Goal: Information Seeking & Learning: Check status

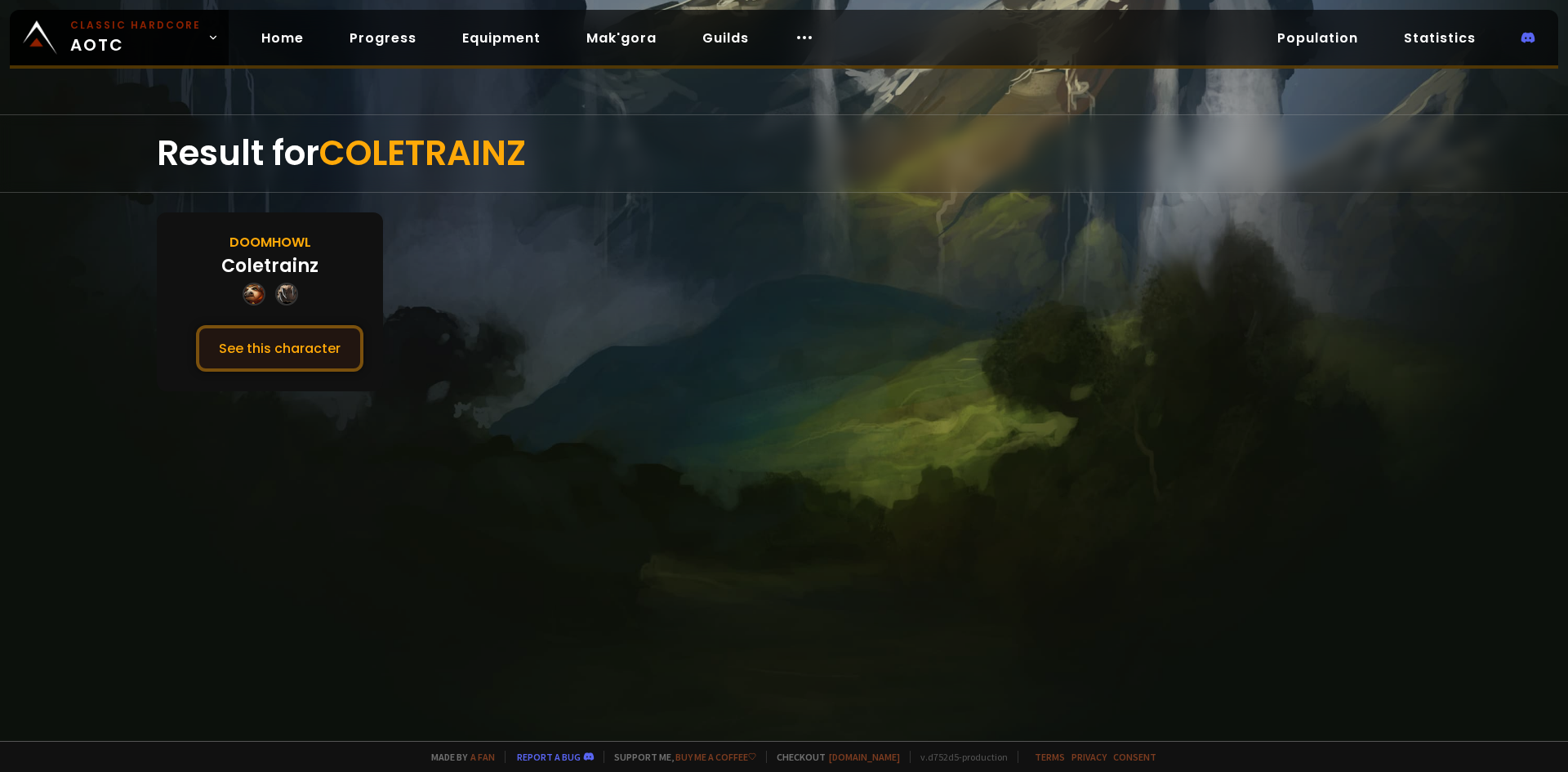
click at [319, 344] on button "See this character" at bounding box center [279, 348] width 167 height 47
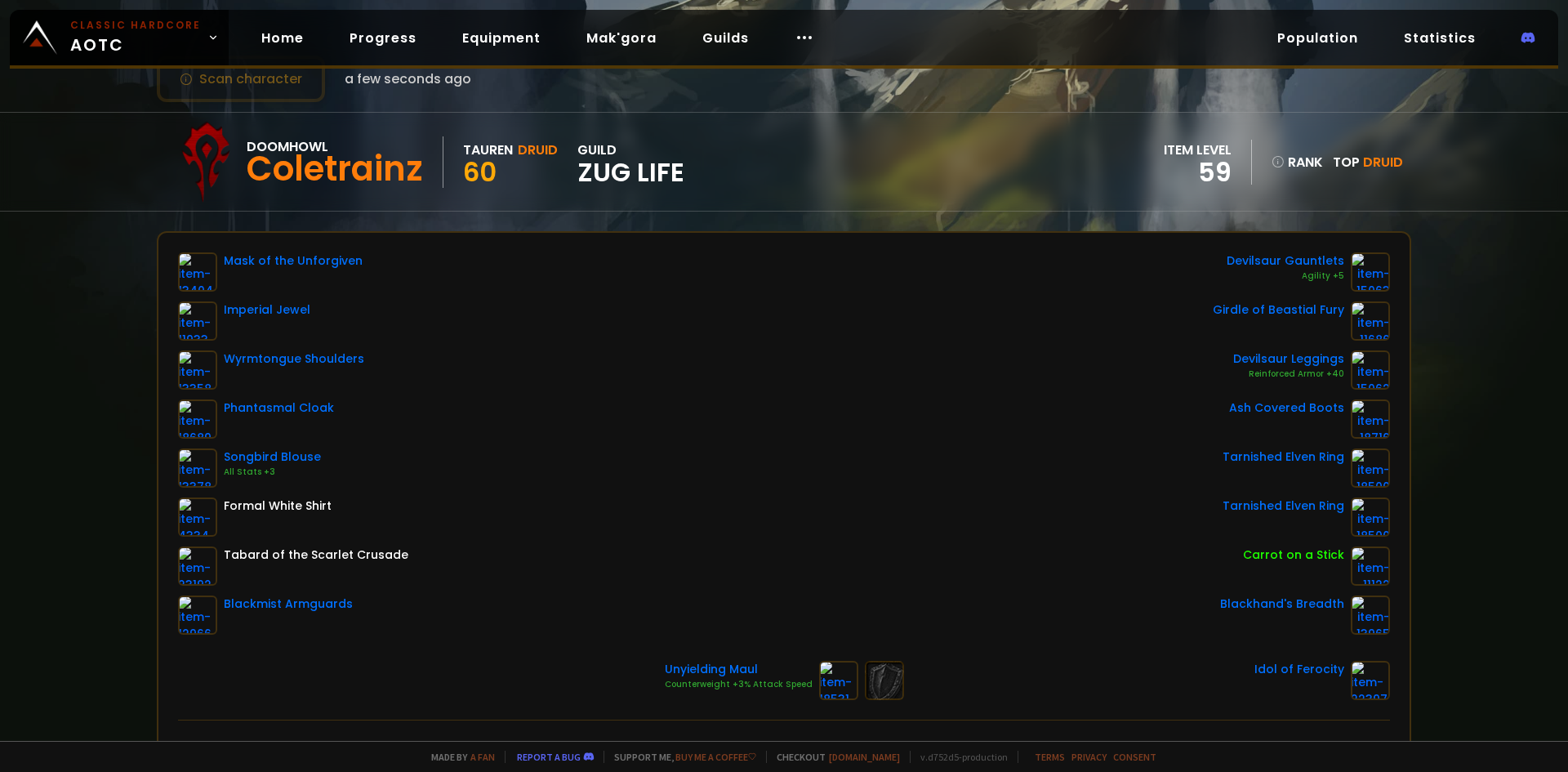
scroll to position [163, 0]
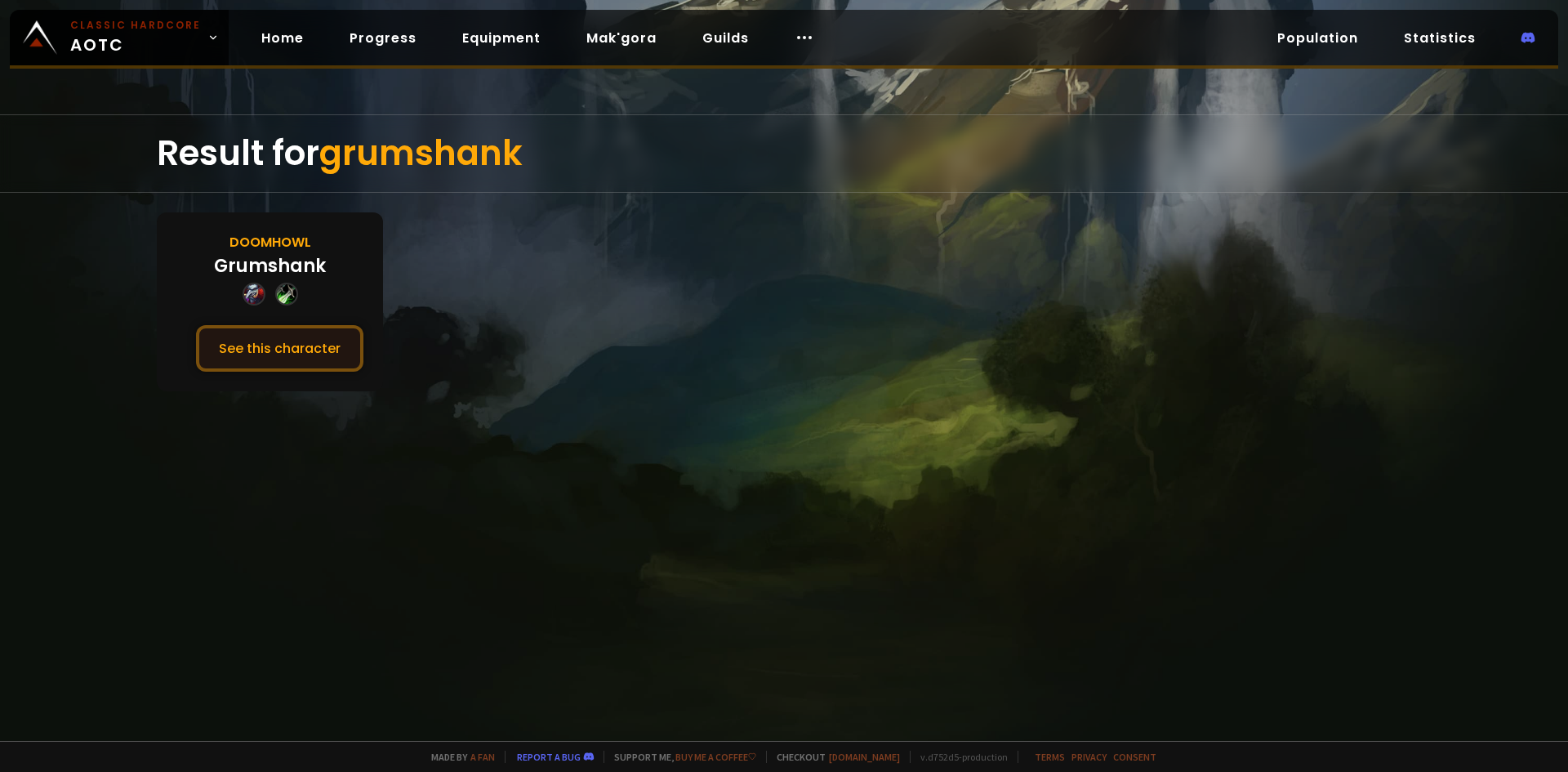
click at [335, 347] on button "See this character" at bounding box center [279, 348] width 167 height 47
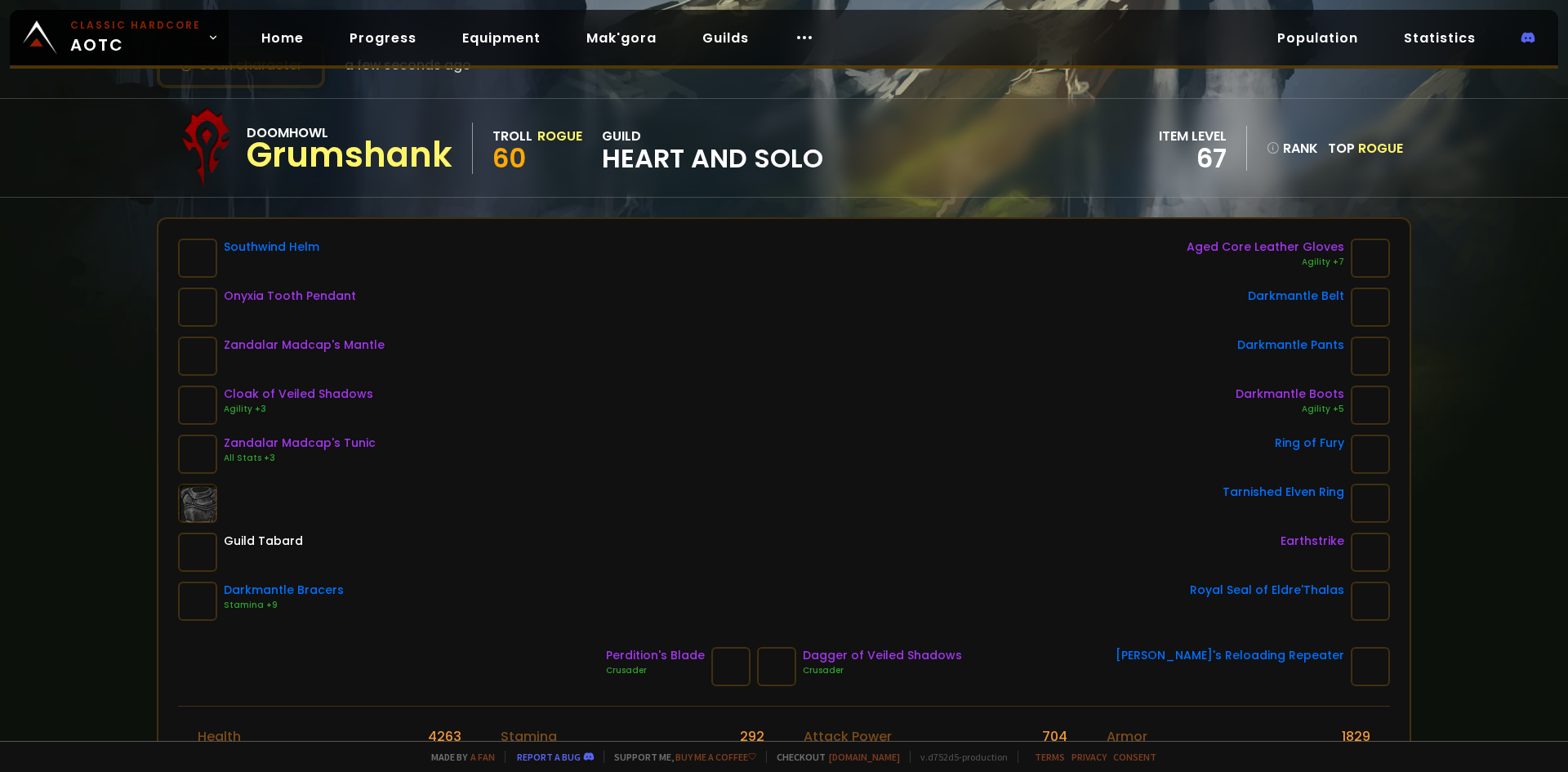
scroll to position [163, 0]
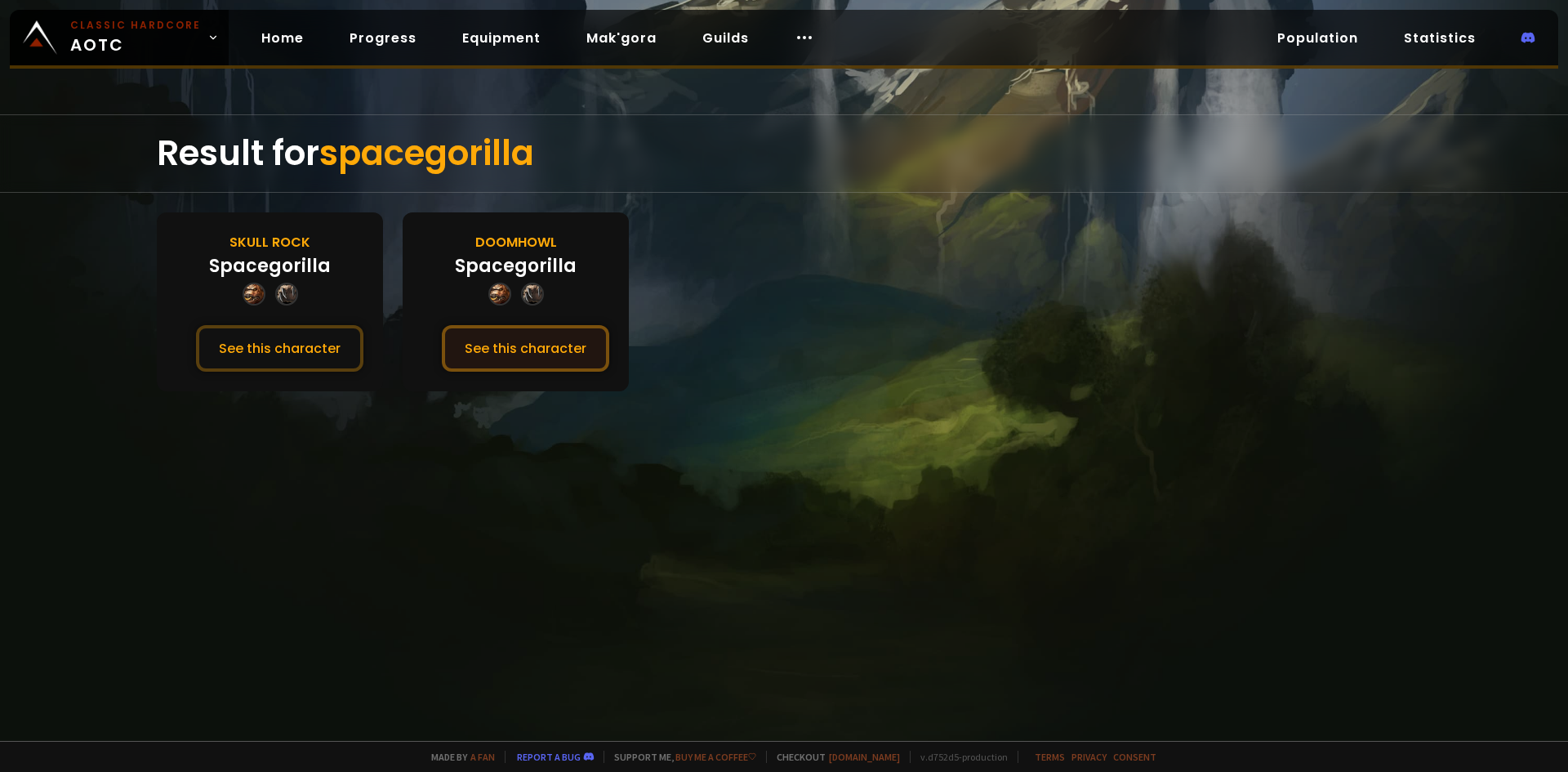
click at [527, 351] on button "See this character" at bounding box center [526, 348] width 167 height 47
